Goal: Task Accomplishment & Management: Manage account settings

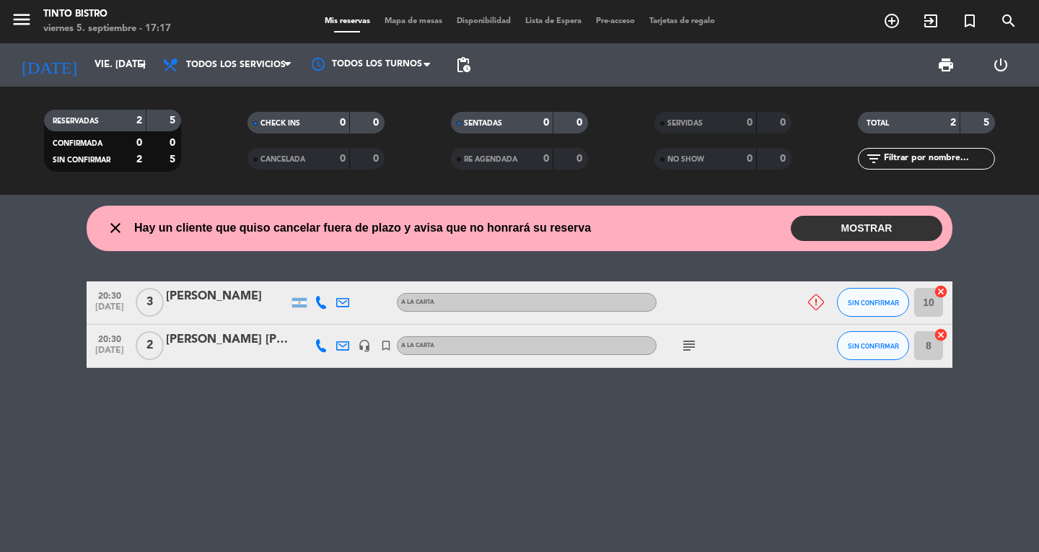
click at [832, 229] on button "MOSTRAR" at bounding box center [865, 228] width 151 height 25
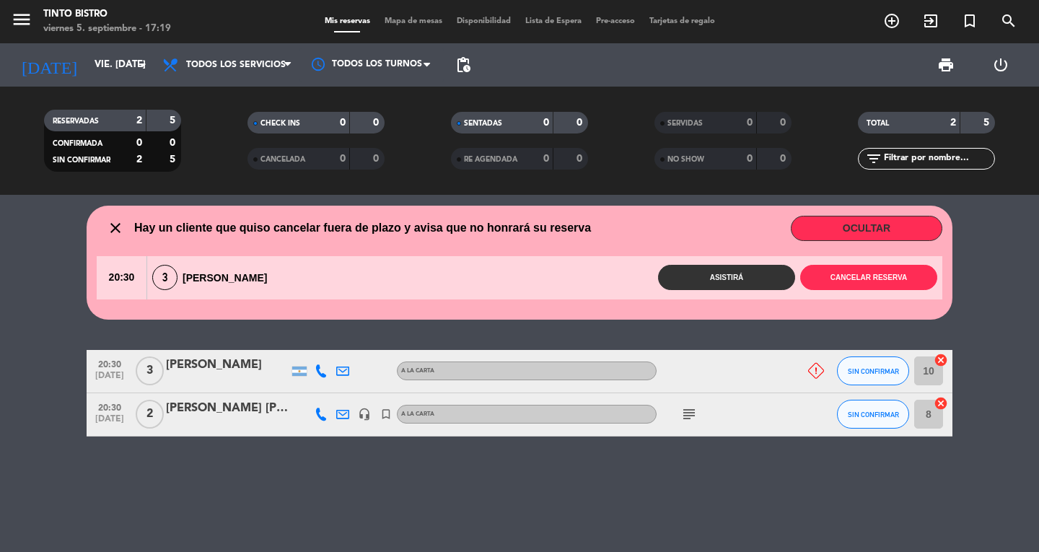
click at [228, 368] on div "Andrea erbetti" at bounding box center [227, 365] width 123 height 19
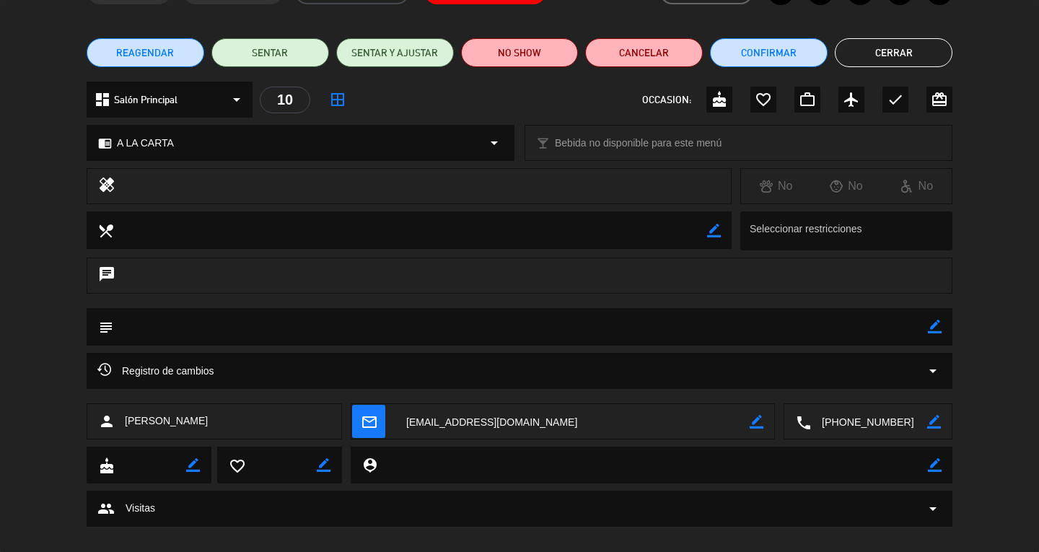
scroll to position [110, 0]
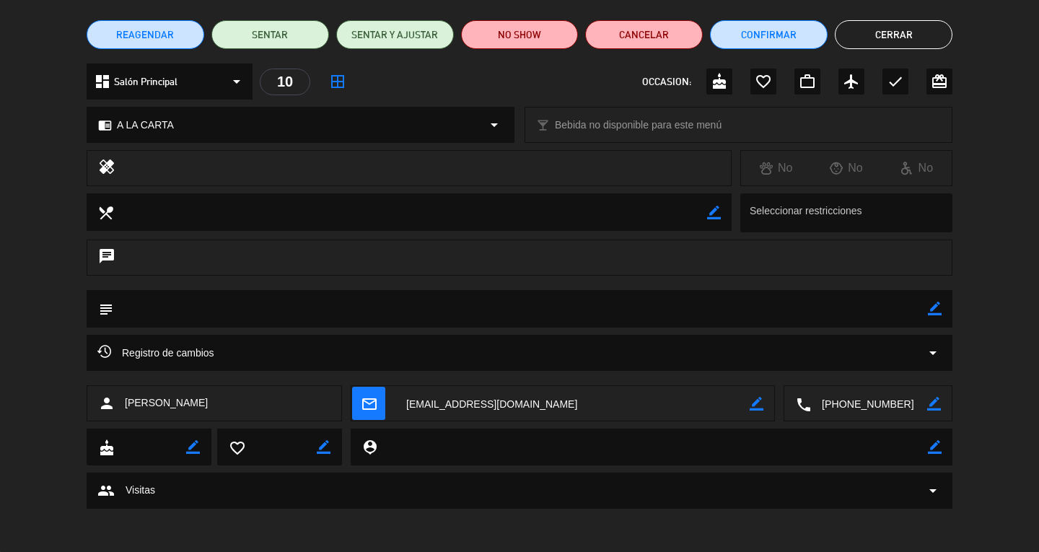
click at [902, 34] on button "Cerrar" at bounding box center [893, 34] width 118 height 29
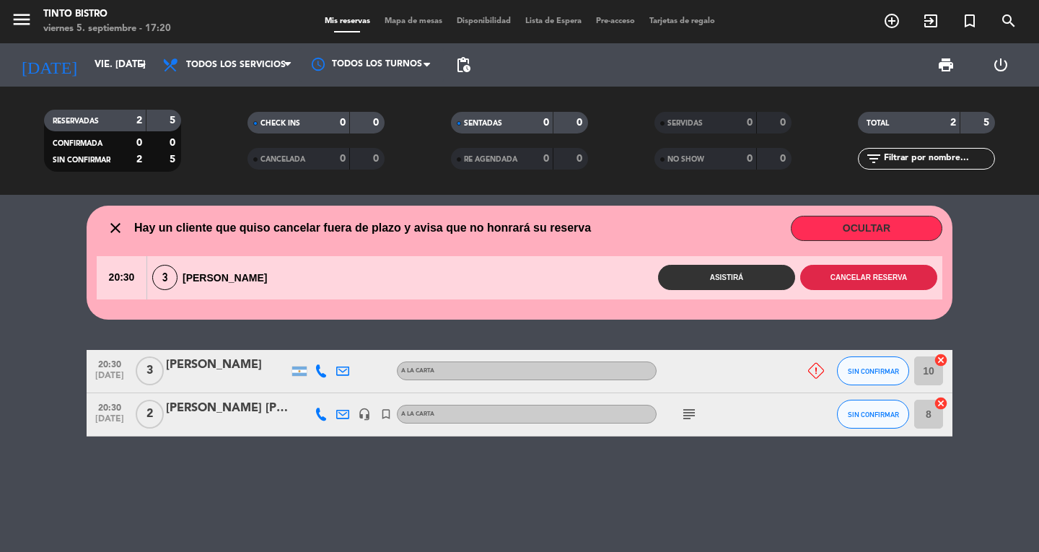
click at [881, 283] on button "Cancelar reserva" at bounding box center [868, 277] width 137 height 25
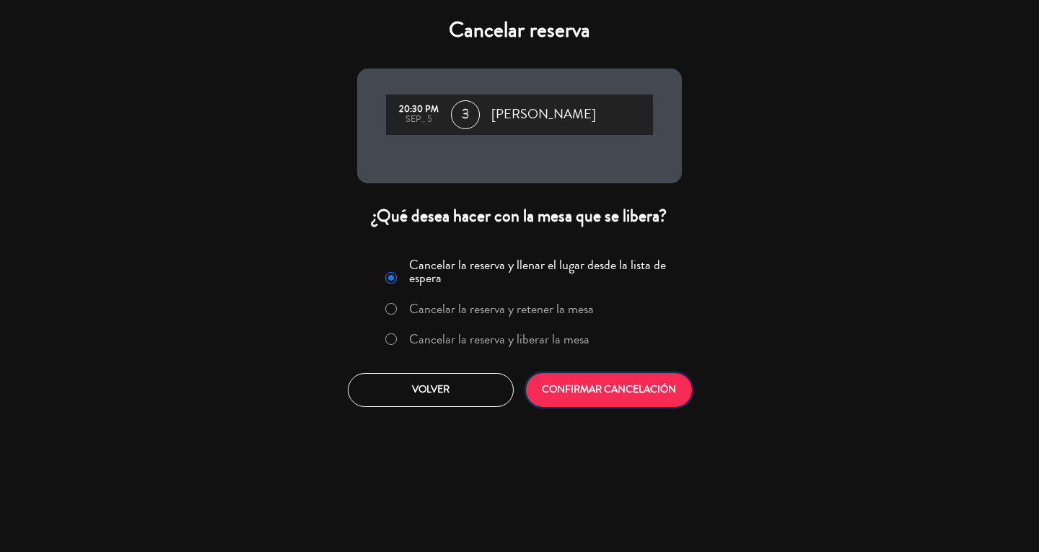
click at [589, 378] on button "CONFIRMAR CANCELACIÓN" at bounding box center [609, 390] width 166 height 34
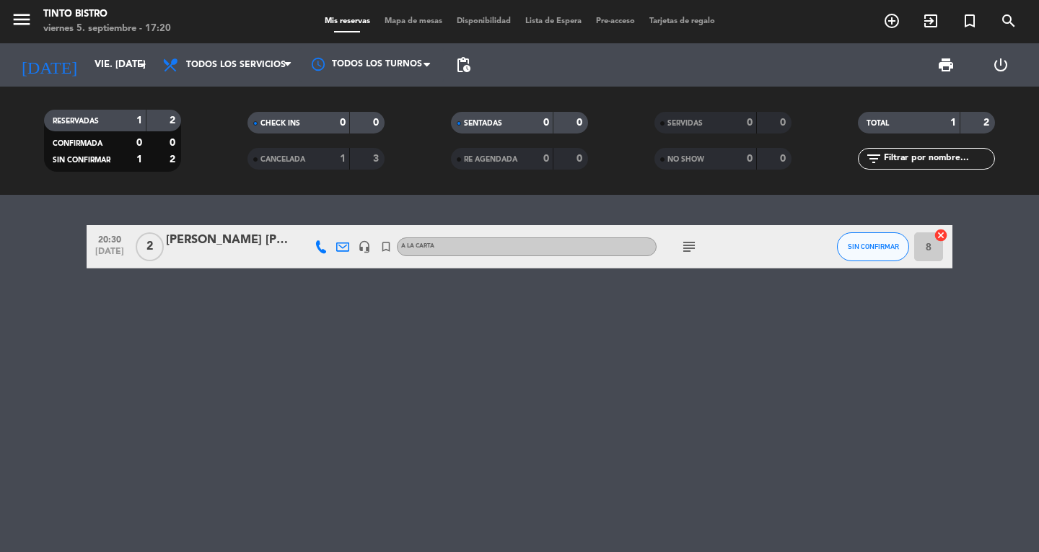
click at [226, 242] on div "[PERSON_NAME] [PERSON_NAME]" at bounding box center [227, 240] width 123 height 19
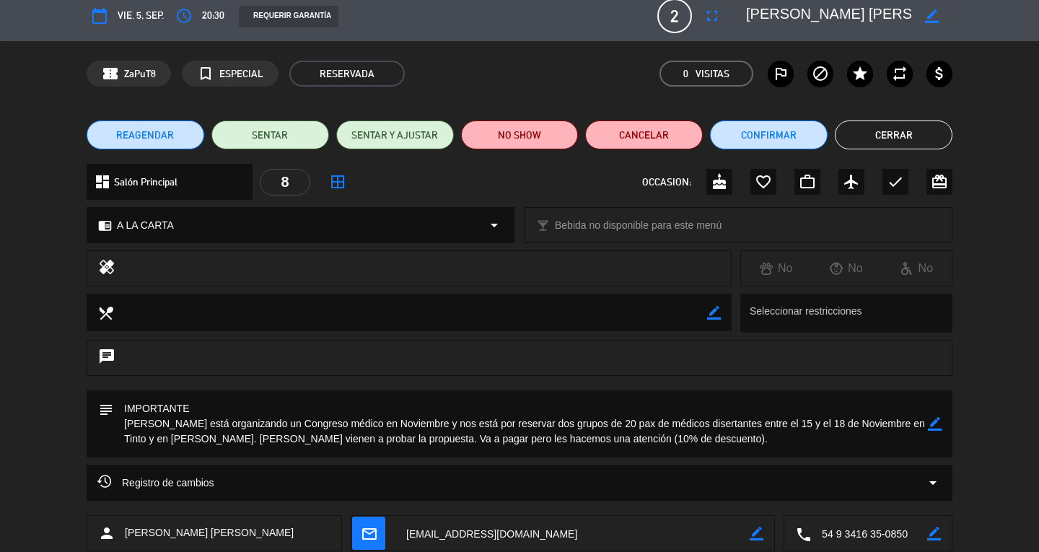
scroll to position [0, 0]
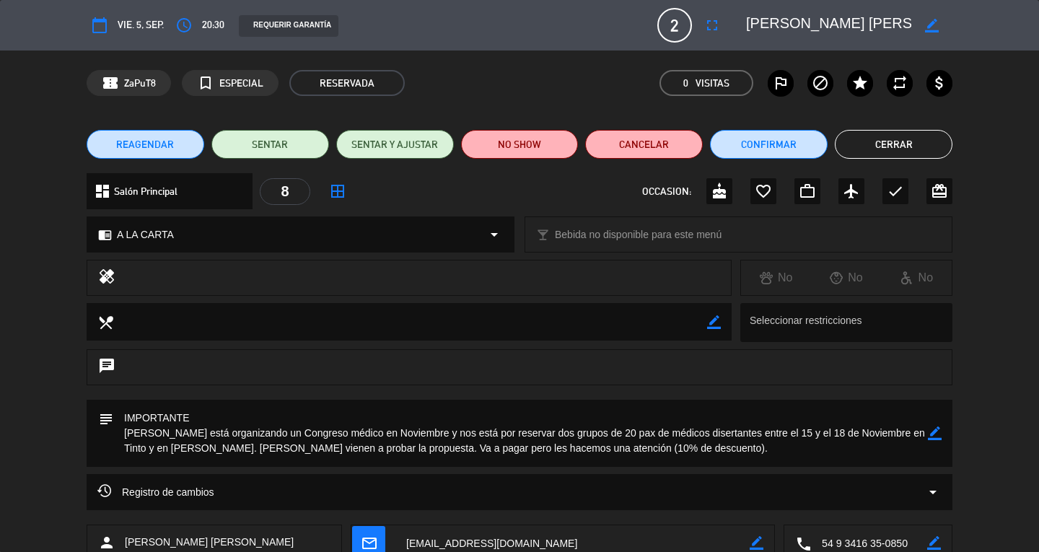
click at [631, 24] on div "REQUERIR GARANTÍA" at bounding box center [441, 25] width 426 height 22
click at [854, 139] on button "Cerrar" at bounding box center [893, 144] width 118 height 29
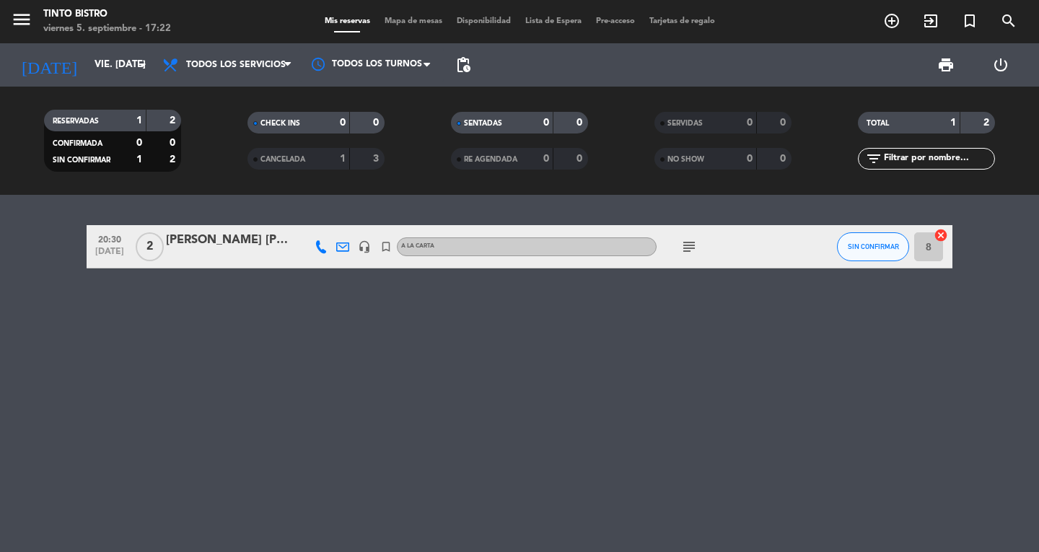
click at [322, 247] on icon at bounding box center [320, 246] width 13 height 13
click at [354, 224] on span at bounding box center [351, 223] width 12 height 12
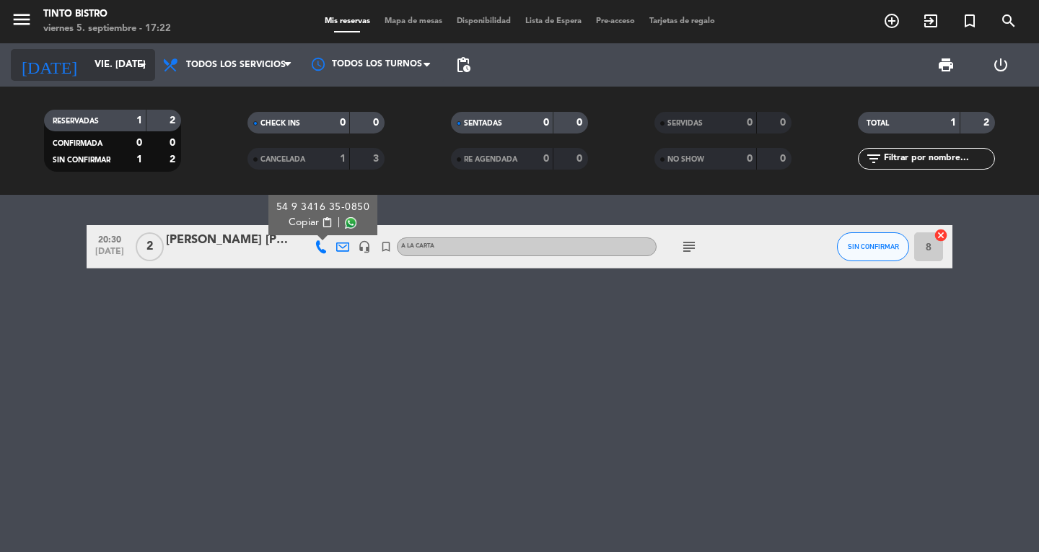
click at [125, 65] on input "vie. [DATE]" at bounding box center [150, 65] width 127 height 26
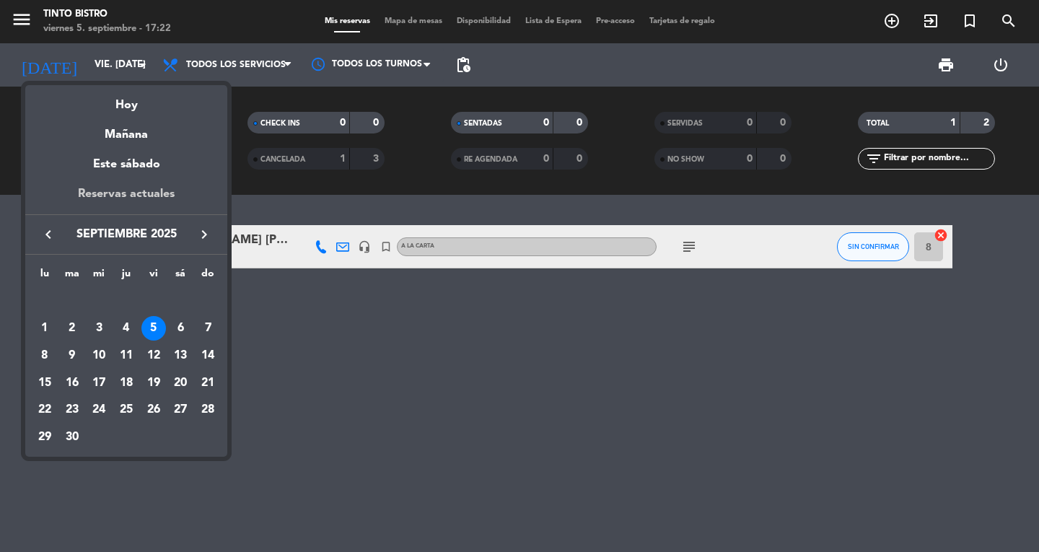
click at [134, 188] on div "Reservas actuales" at bounding box center [126, 200] width 202 height 30
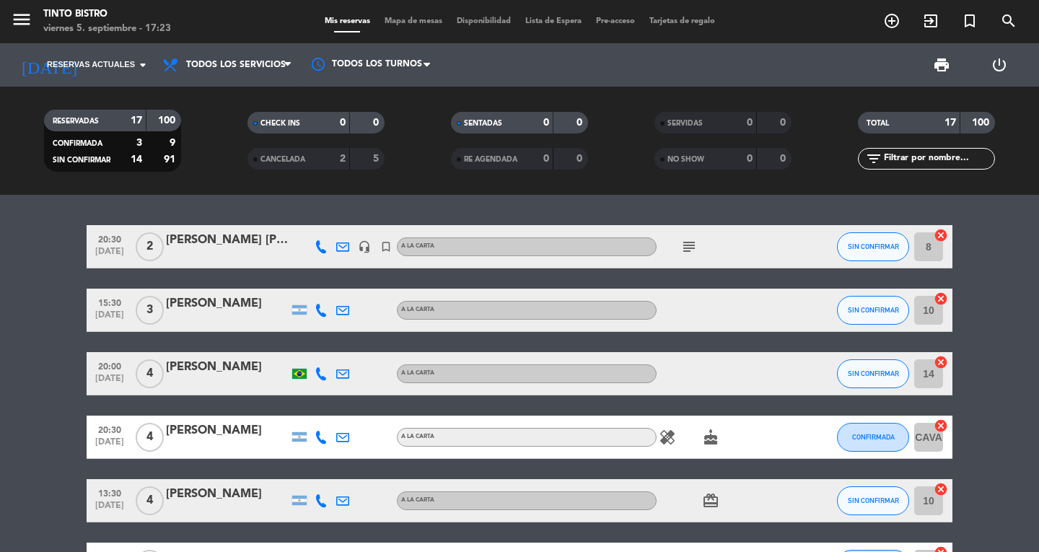
click at [285, 307] on div "Andrea erbetti" at bounding box center [227, 303] width 123 height 19
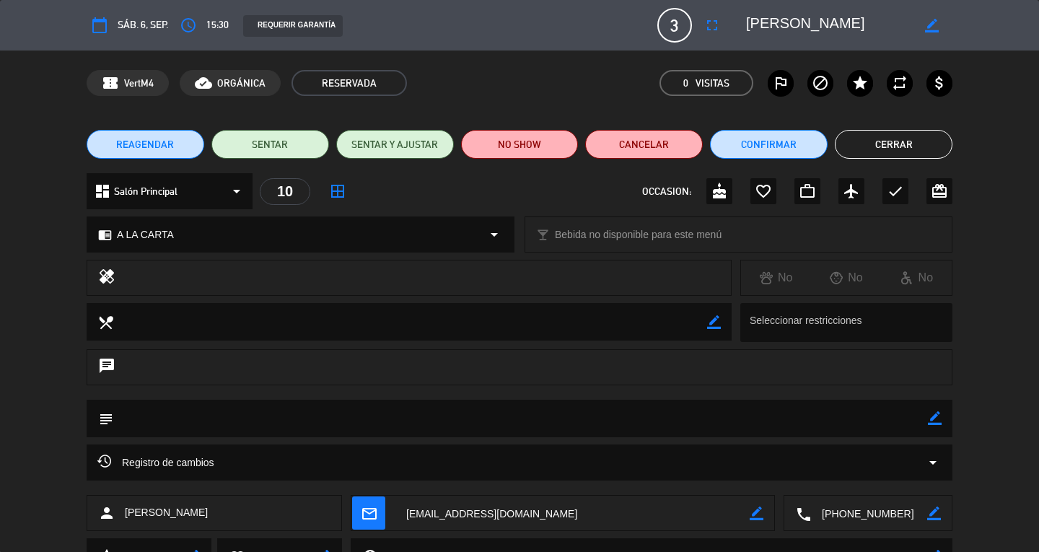
click at [904, 137] on button "Cerrar" at bounding box center [893, 144] width 118 height 29
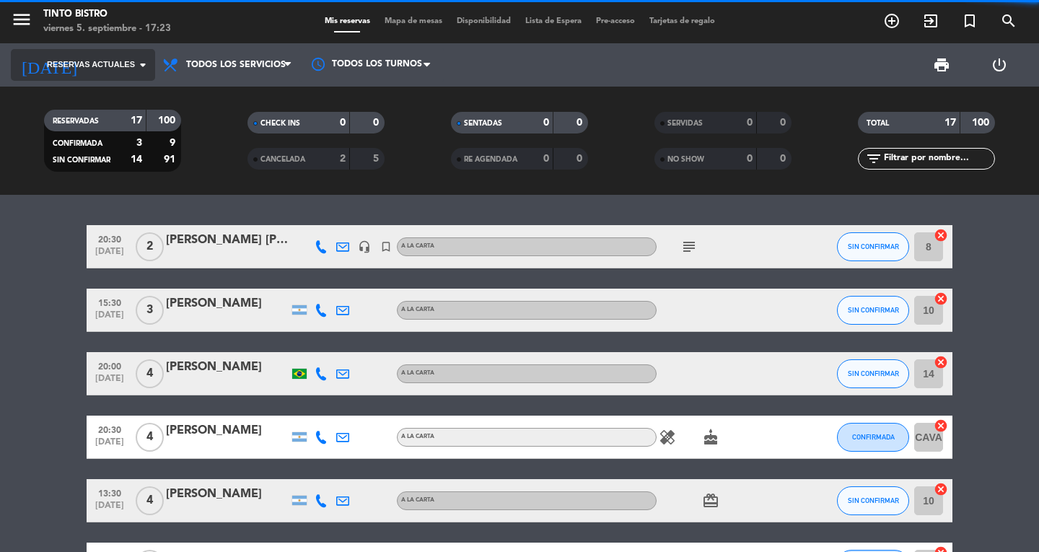
click at [131, 58] on span "Reservas actuales" at bounding box center [91, 64] width 88 height 13
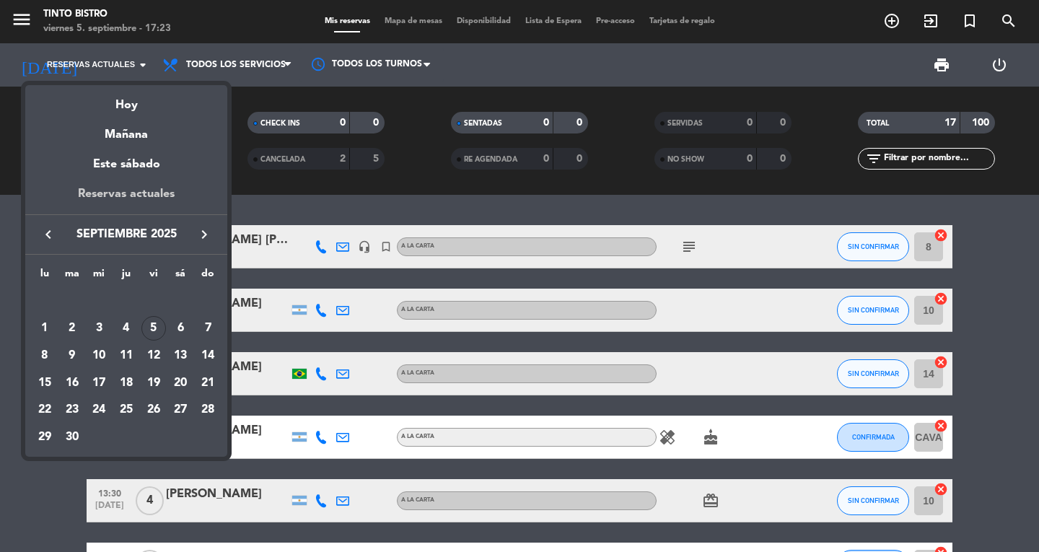
click at [140, 190] on div "Reservas actuales" at bounding box center [126, 200] width 202 height 30
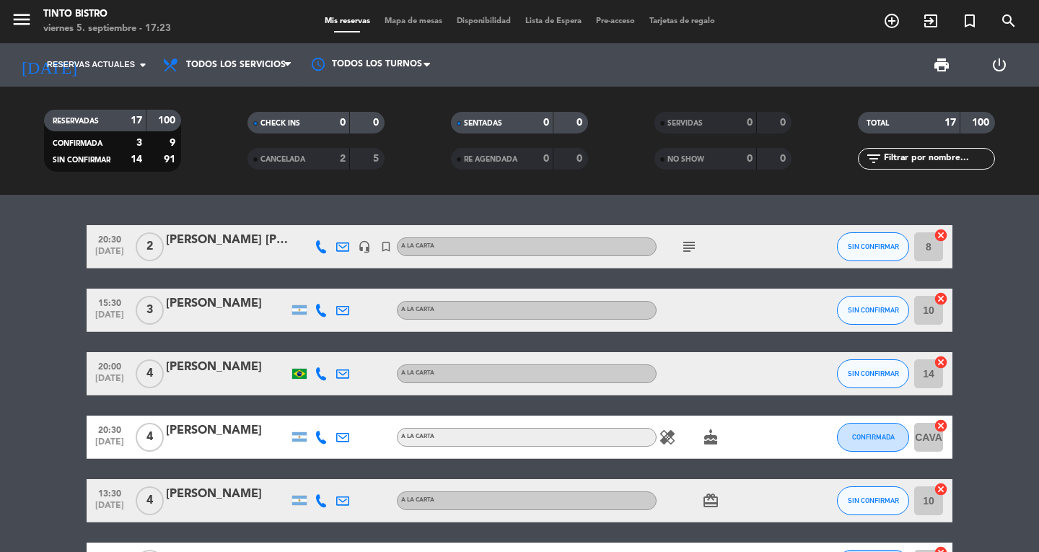
click at [322, 311] on icon at bounding box center [320, 310] width 13 height 13
click at [351, 284] on span at bounding box center [357, 287] width 12 height 12
click at [186, 234] on div "[PERSON_NAME] [PERSON_NAME]" at bounding box center [227, 240] width 123 height 19
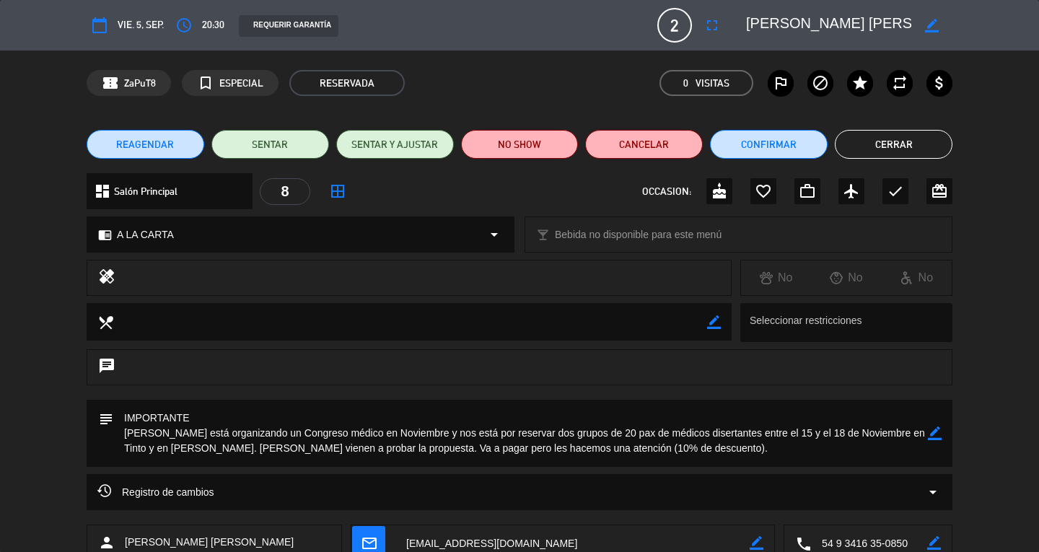
click at [877, 148] on button "Cerrar" at bounding box center [893, 144] width 118 height 29
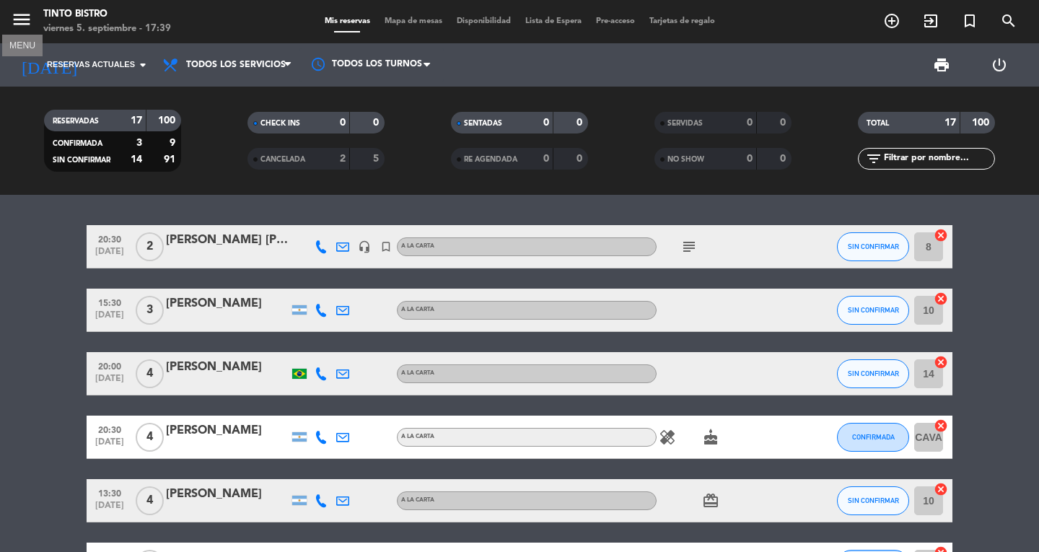
click at [30, 22] on icon "menu" at bounding box center [22, 20] width 22 height 22
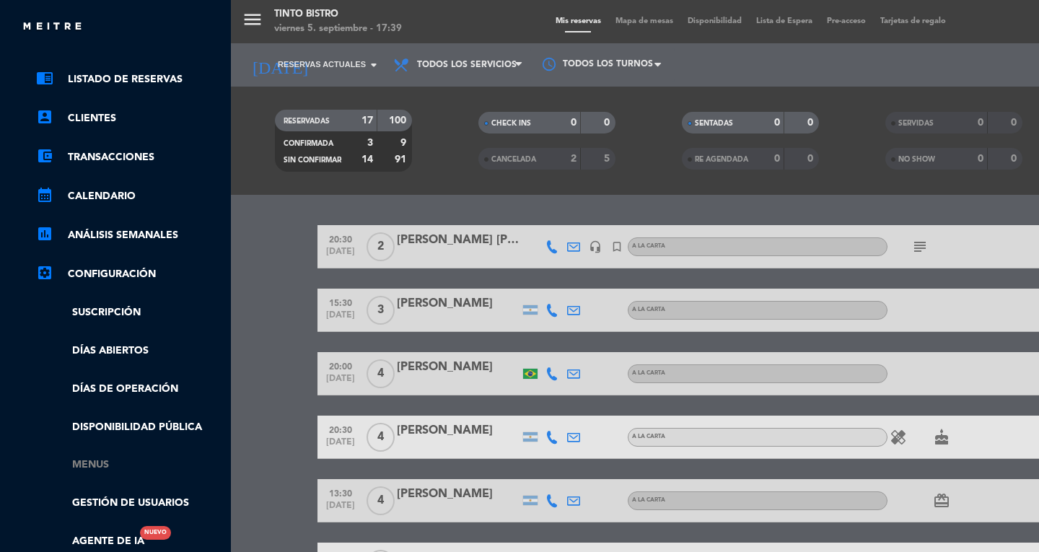
scroll to position [144, 0]
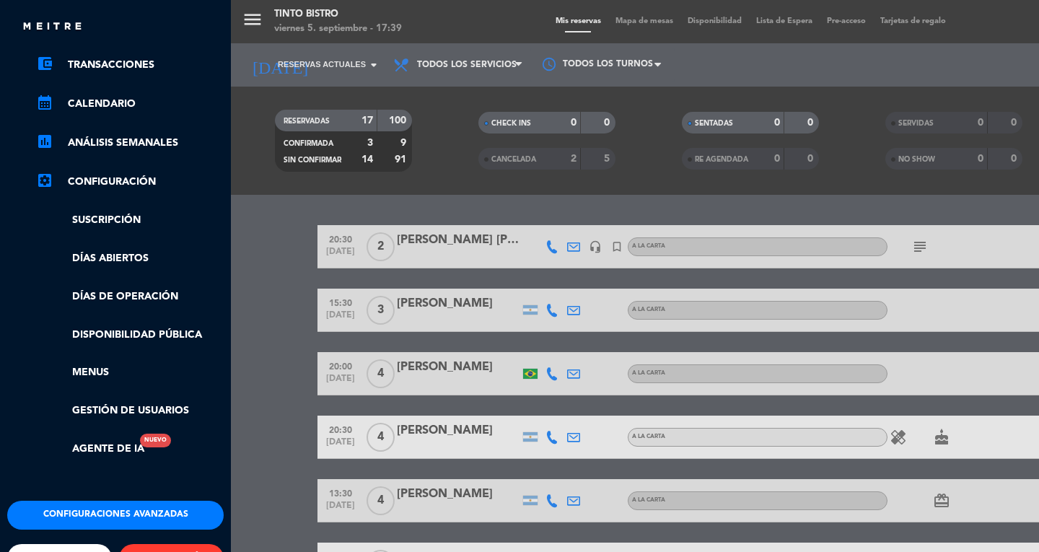
click at [107, 506] on button "Configuraciones avanzadas" at bounding box center [115, 515] width 216 height 29
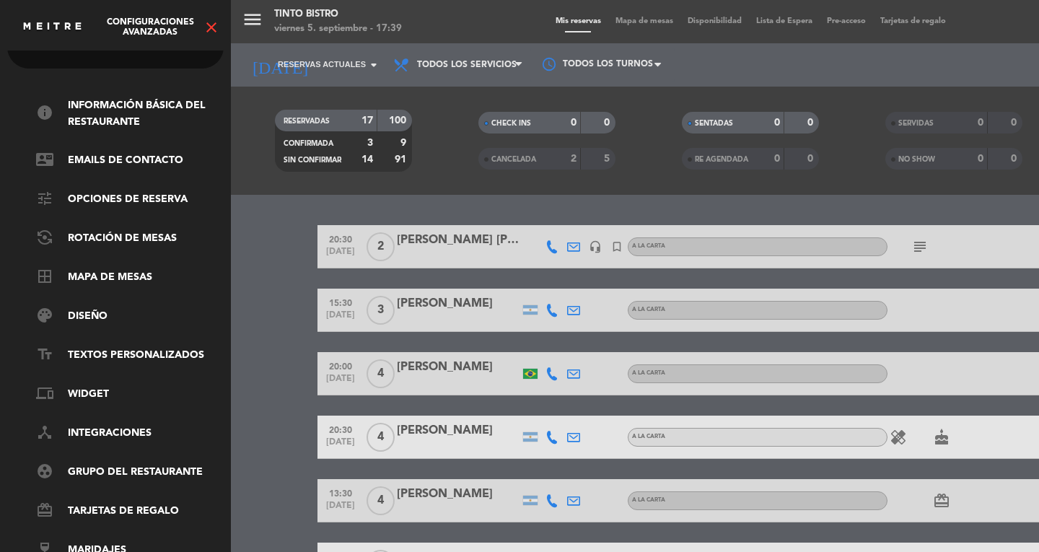
scroll to position [0, 0]
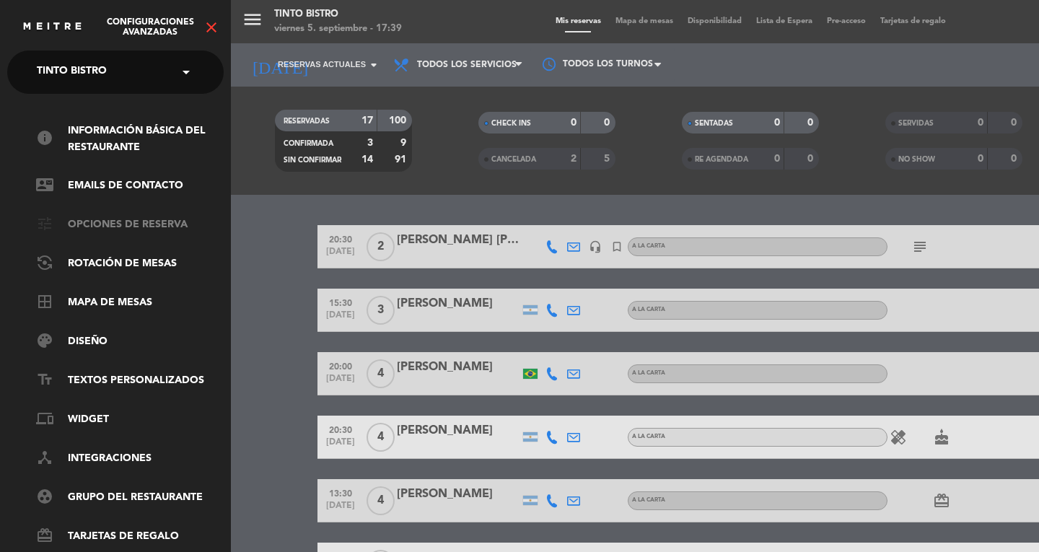
click at [157, 223] on link "tune Opciones de reserva" at bounding box center [130, 224] width 188 height 17
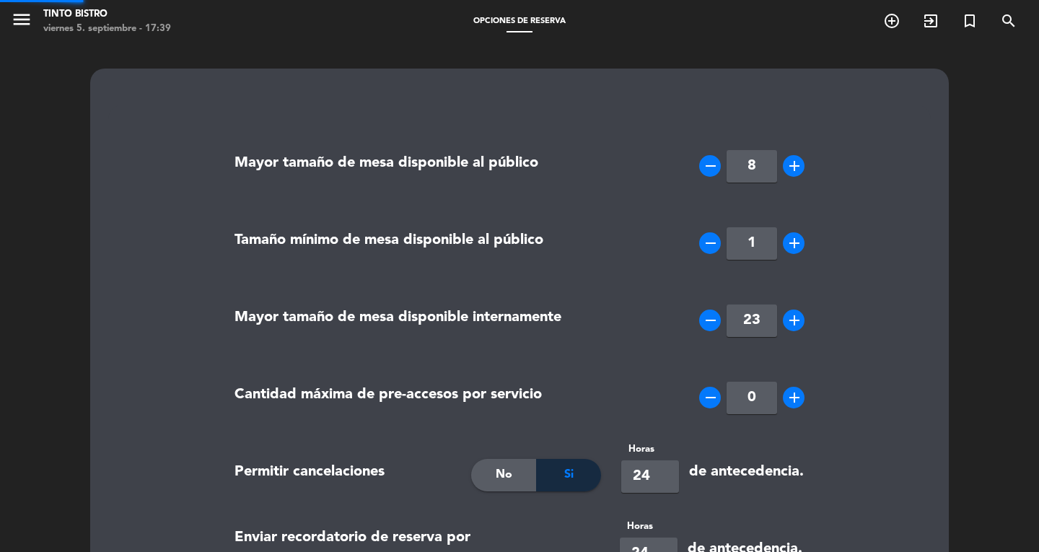
type input "++54 2944328622"
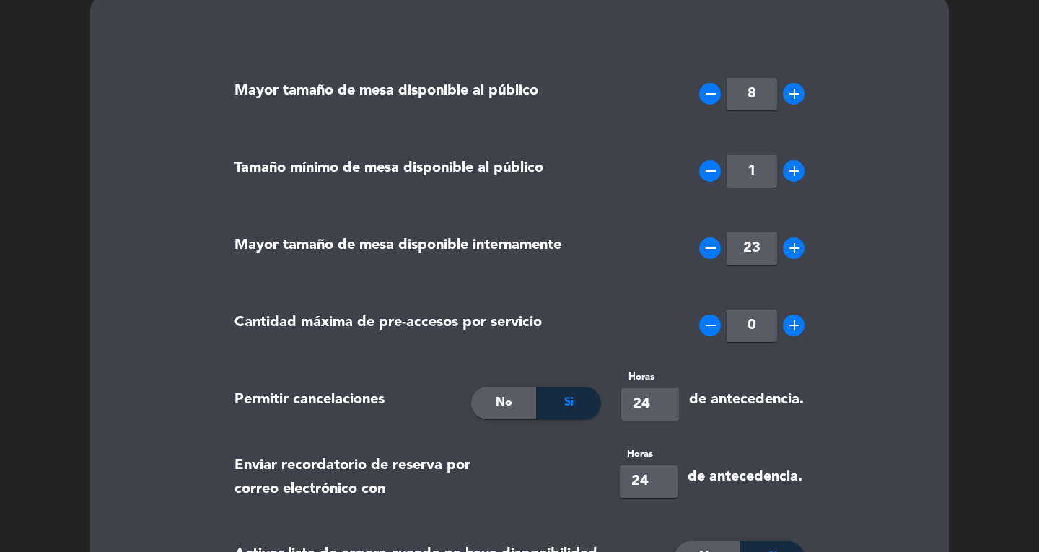
scroll to position [433, 0]
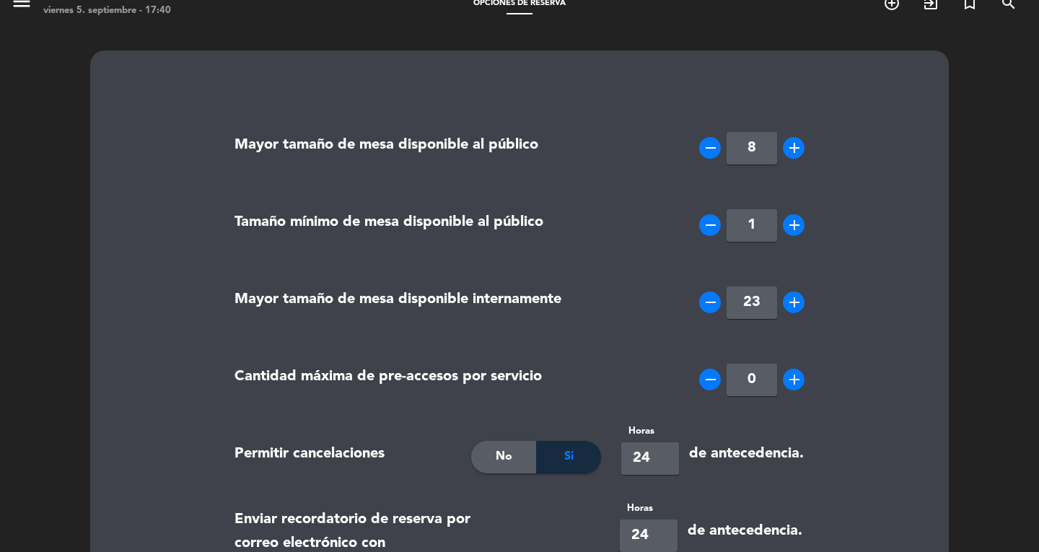
scroll to position [0, 0]
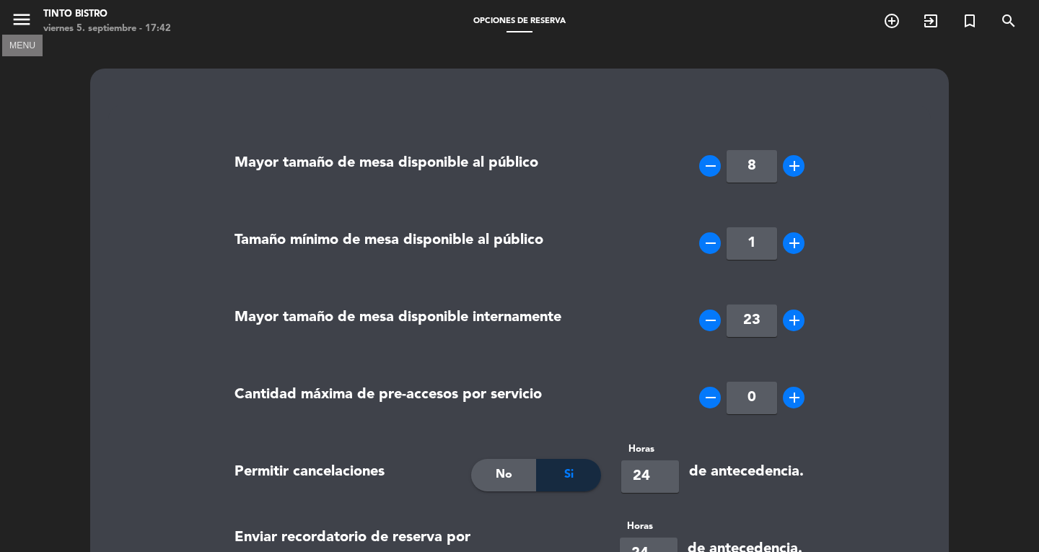
click at [31, 19] on icon "menu" at bounding box center [22, 20] width 22 height 22
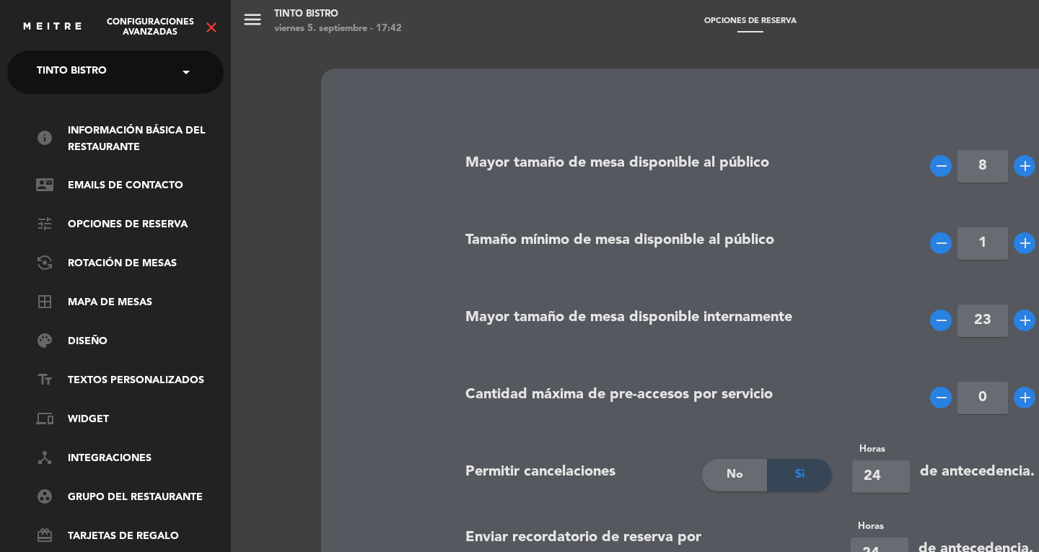
click at [186, 71] on span at bounding box center [189, 72] width 25 height 30
click at [211, 22] on icon "close" at bounding box center [211, 27] width 17 height 17
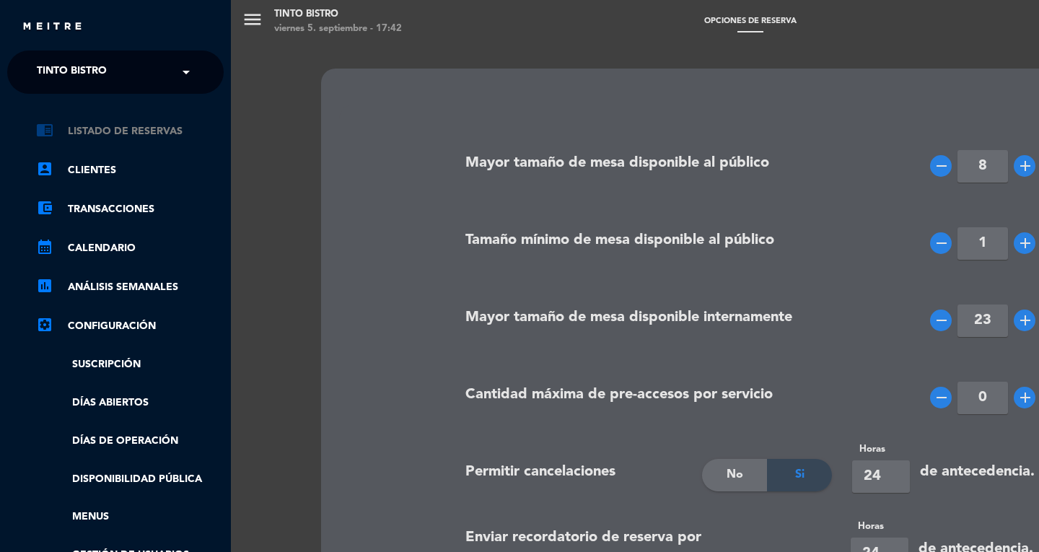
click at [120, 128] on link "chrome_reader_mode Listado de Reservas" at bounding box center [130, 131] width 188 height 17
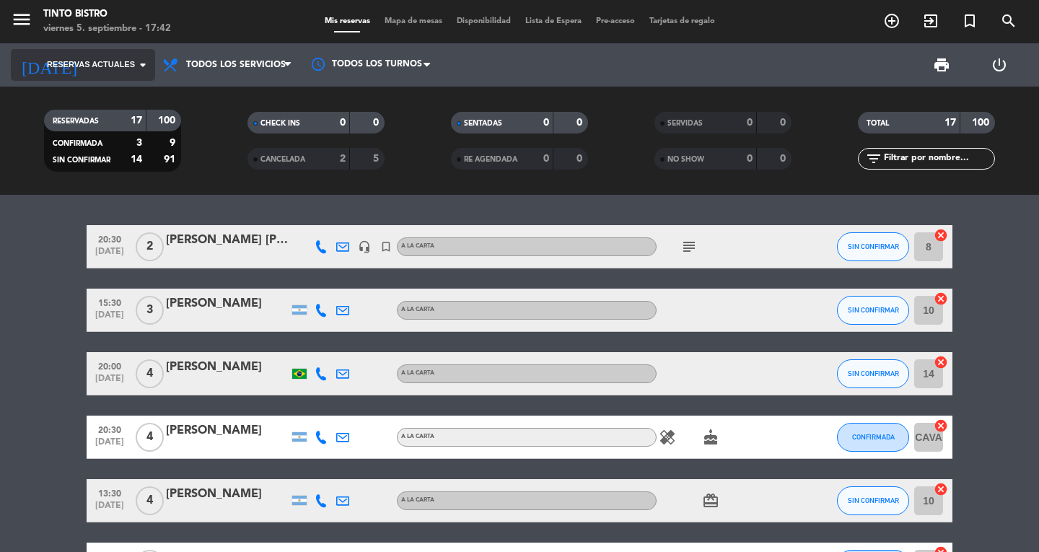
click at [97, 65] on span "Reservas actuales" at bounding box center [91, 64] width 88 height 13
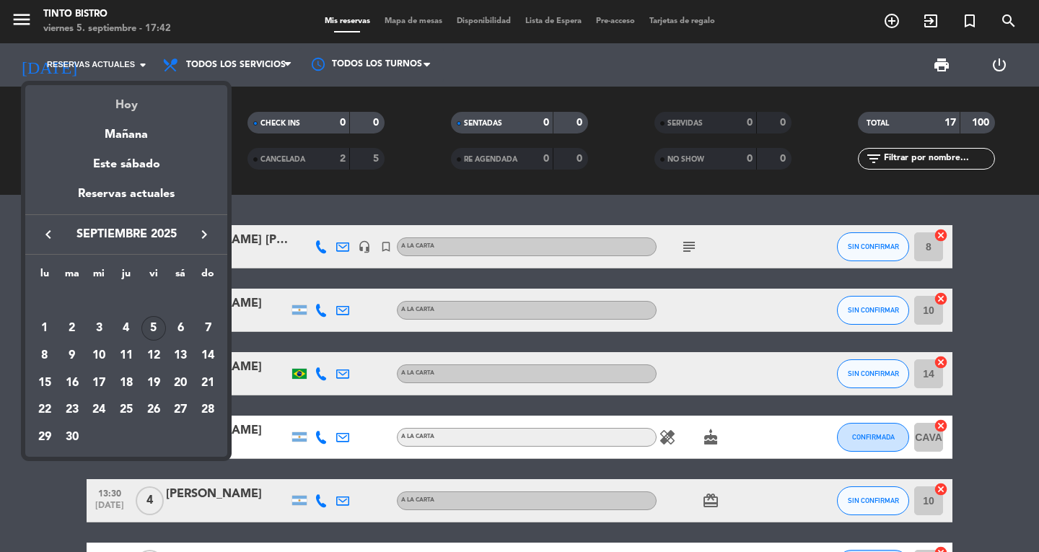
click at [100, 102] on div "Hoy" at bounding box center [126, 100] width 202 height 30
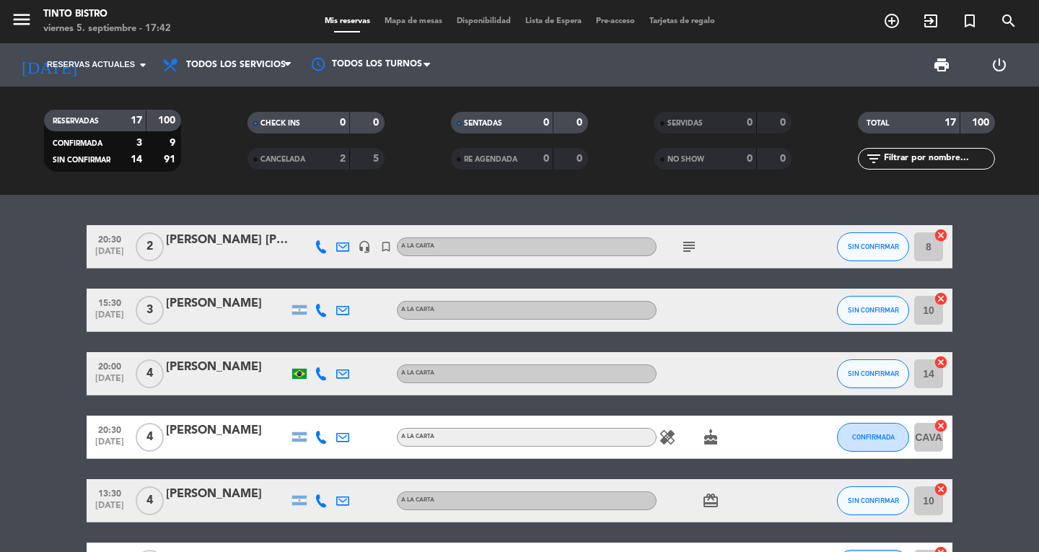
type input "vie. [DATE]"
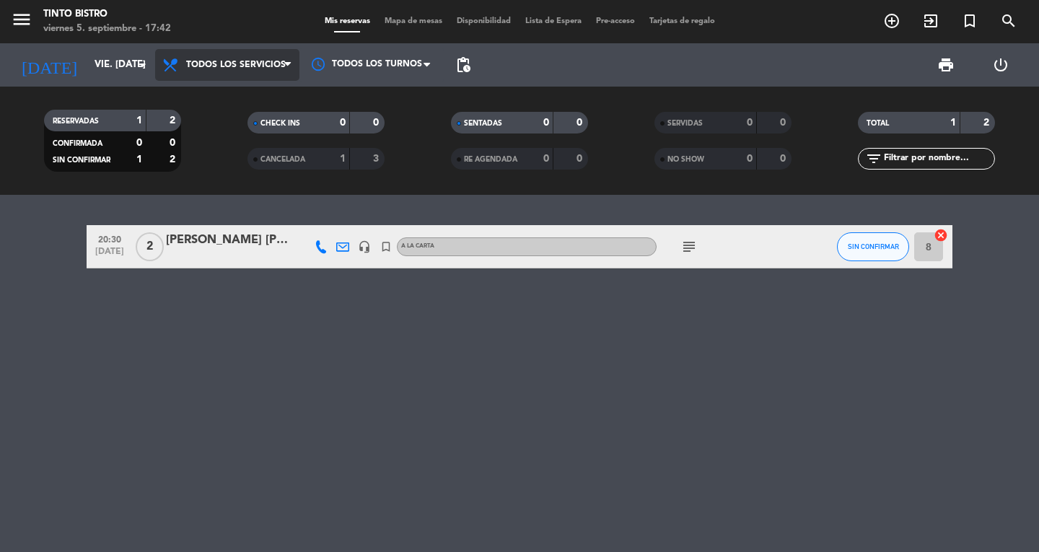
click at [231, 58] on span "Todos los servicios" at bounding box center [227, 65] width 144 height 32
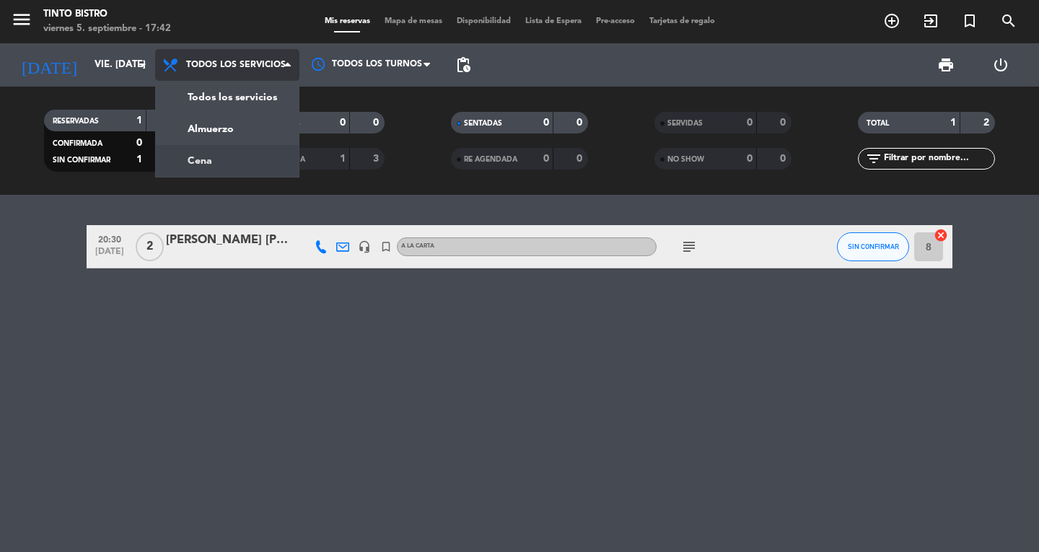
click at [188, 152] on div "menu Tinto Bistro viernes 5. septiembre - 17:42 Mis reservas Mapa de mesas Disp…" at bounding box center [519, 97] width 1039 height 195
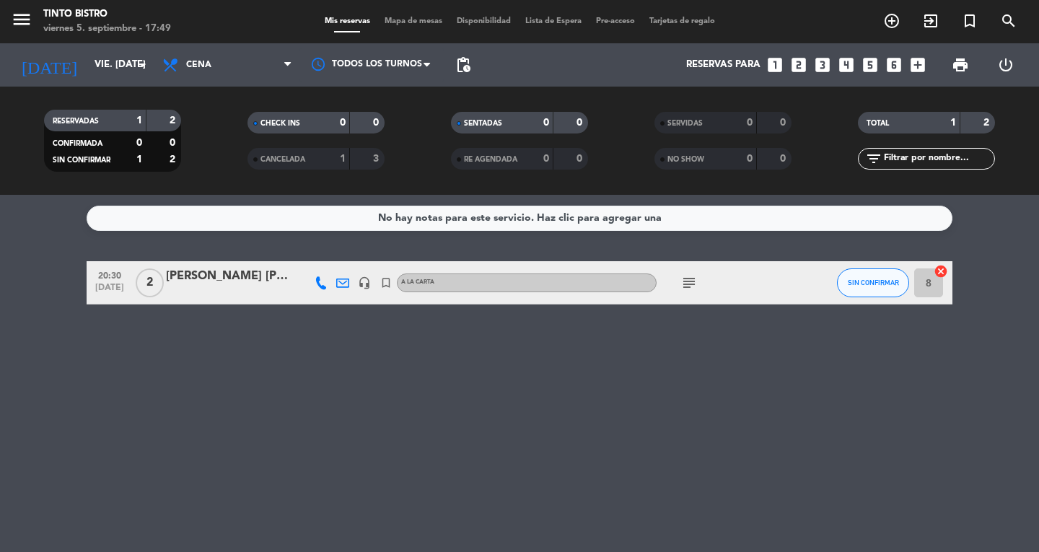
click at [721, 454] on div "No hay notas para este servicio. Haz clic para agregar una 20:30 sep. 5 2 Claud…" at bounding box center [519, 373] width 1039 height 357
